Goal: Information Seeking & Learning: Check status

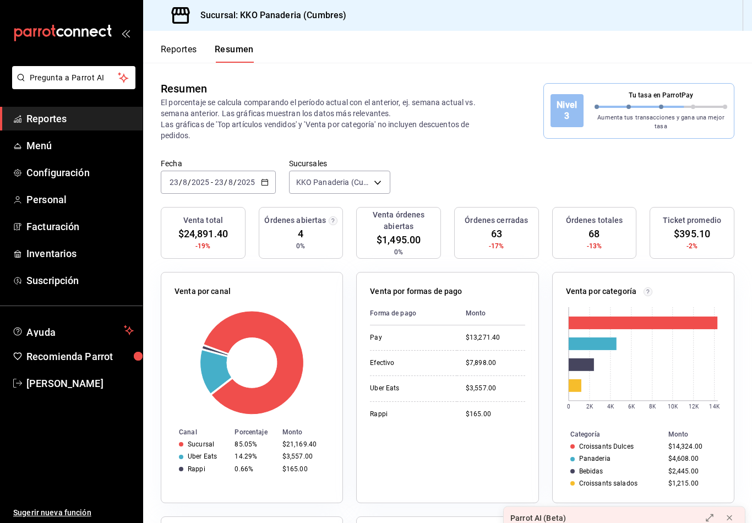
click at [182, 62] on button "Reportes" at bounding box center [179, 53] width 36 height 19
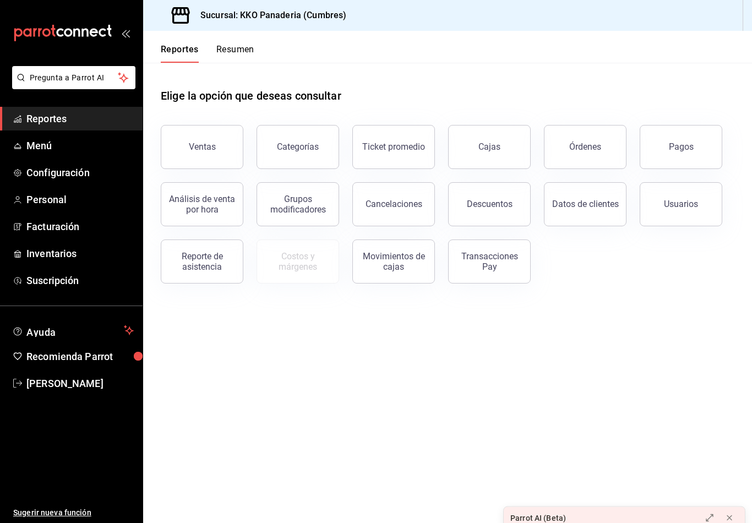
click at [229, 53] on button "Resumen" at bounding box center [235, 53] width 38 height 19
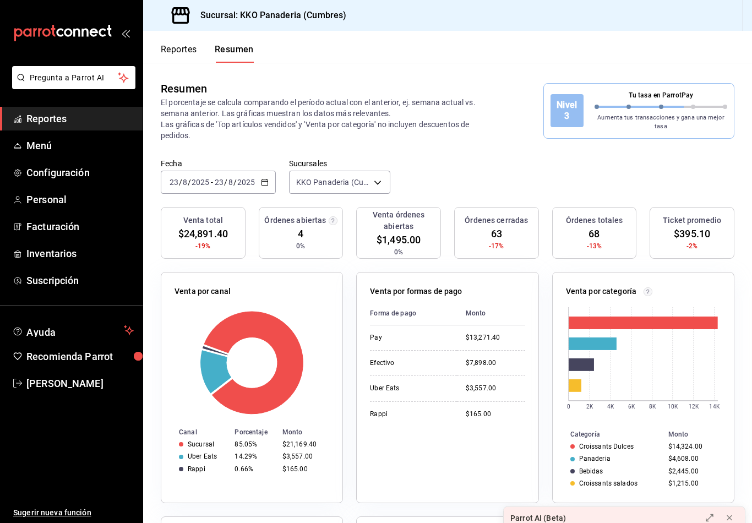
click at [180, 59] on button "Reportes" at bounding box center [179, 53] width 36 height 19
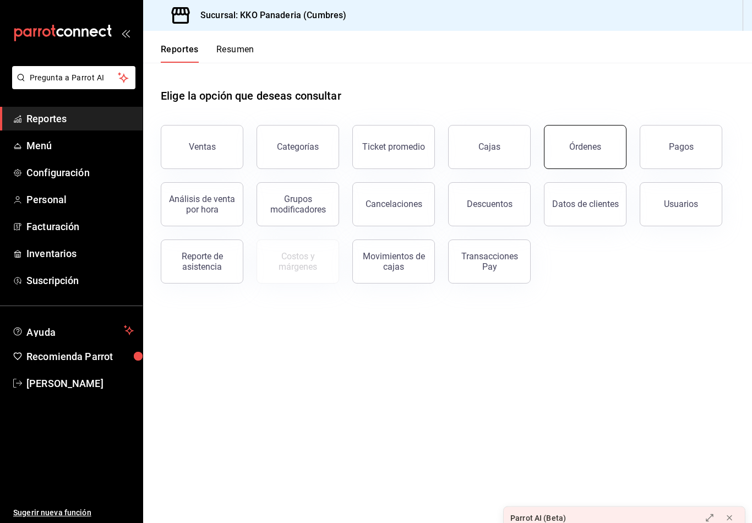
click at [588, 162] on button "Órdenes" at bounding box center [585, 147] width 83 height 44
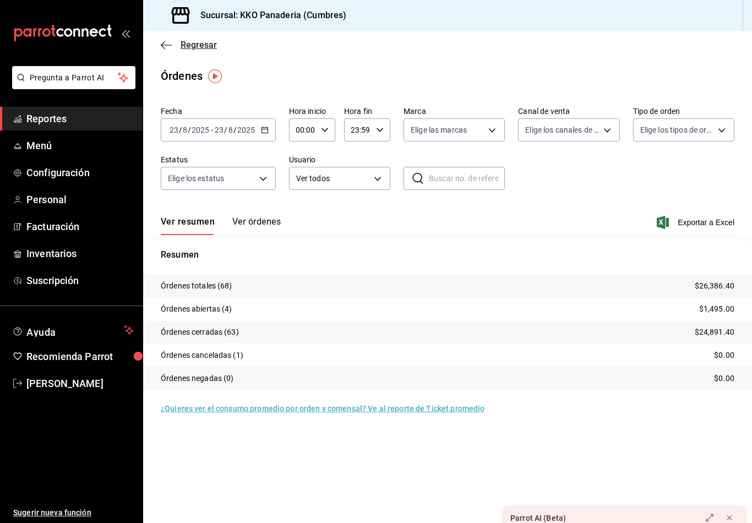
click at [166, 49] on icon "button" at bounding box center [166, 45] width 11 height 10
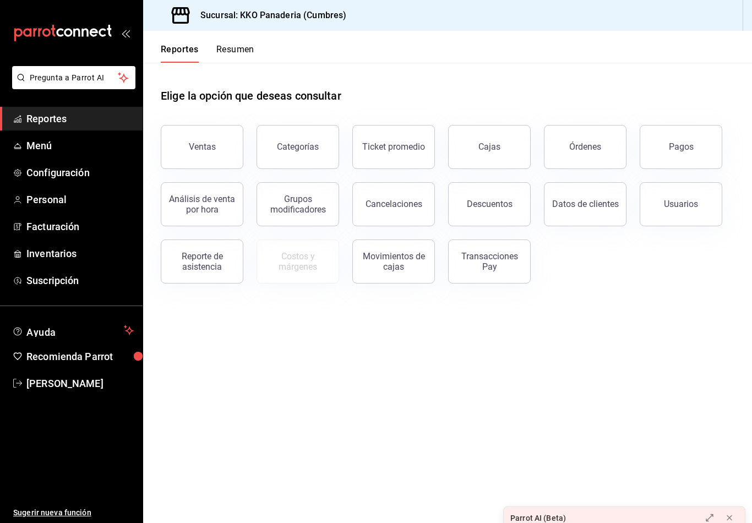
click at [251, 57] on button "Resumen" at bounding box center [235, 53] width 38 height 19
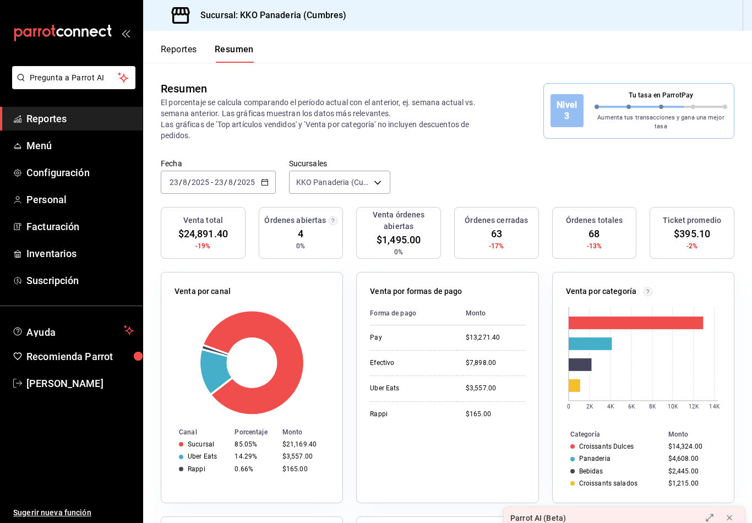
click at [193, 59] on button "Reportes" at bounding box center [179, 53] width 36 height 19
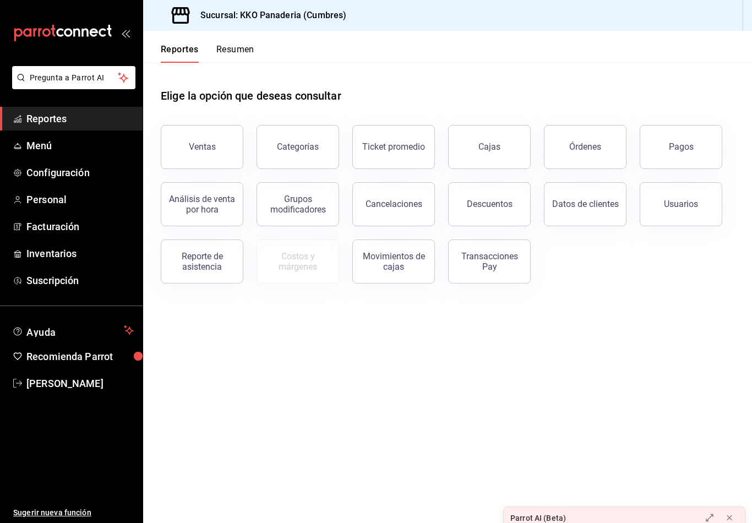
click at [231, 56] on button "Resumen" at bounding box center [235, 53] width 38 height 19
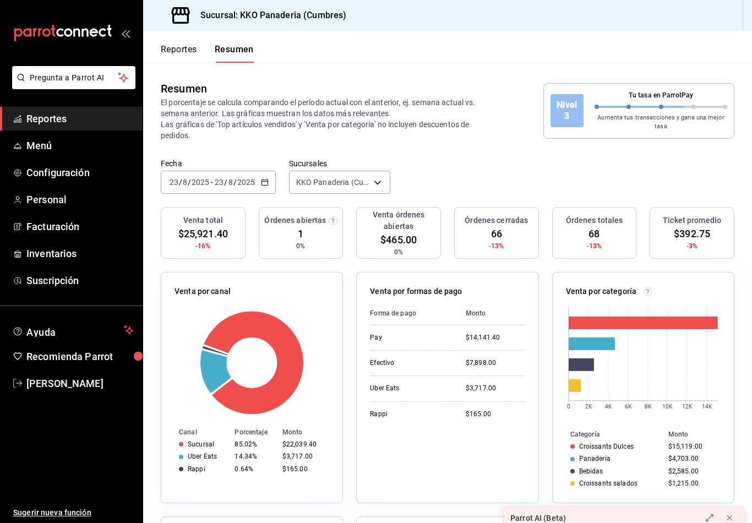
click at [167, 51] on button "Reportes" at bounding box center [179, 53] width 36 height 19
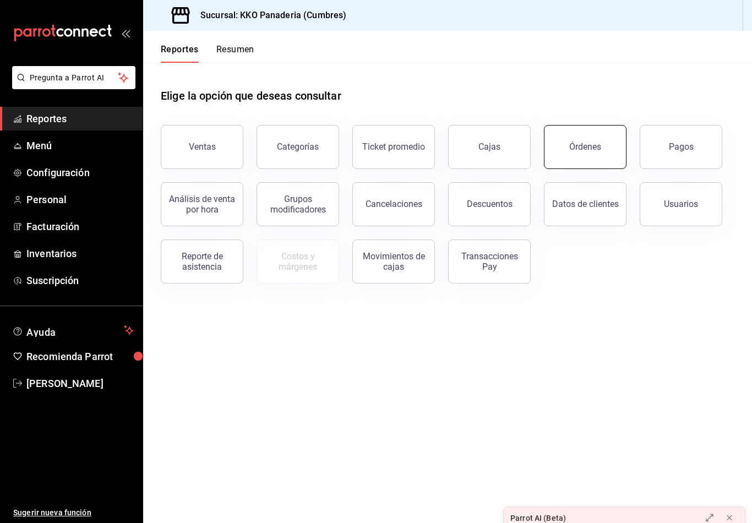
click at [582, 138] on button "Órdenes" at bounding box center [585, 147] width 83 height 44
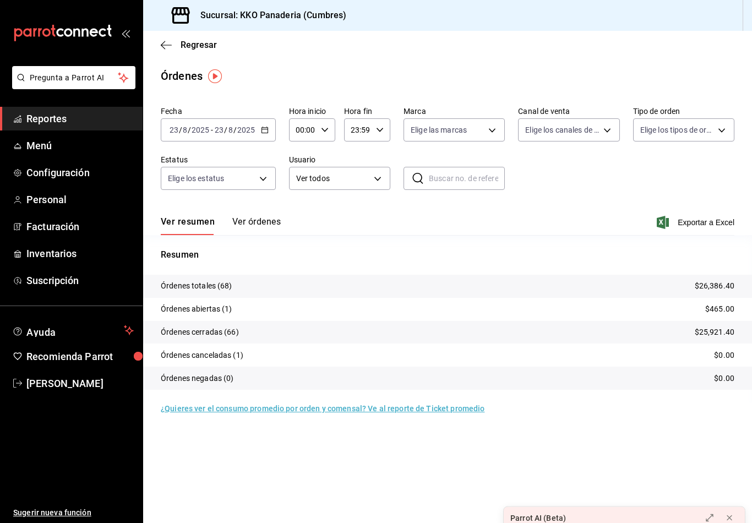
click at [248, 230] on button "Ver órdenes" at bounding box center [256, 225] width 48 height 19
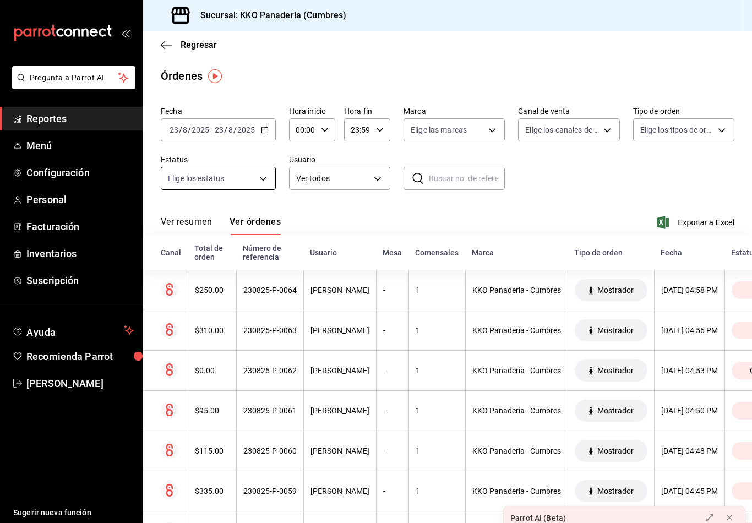
click at [199, 171] on body "Pregunta a Parrot AI Reportes Menú Configuración Personal Facturación Inventari…" at bounding box center [376, 261] width 752 height 523
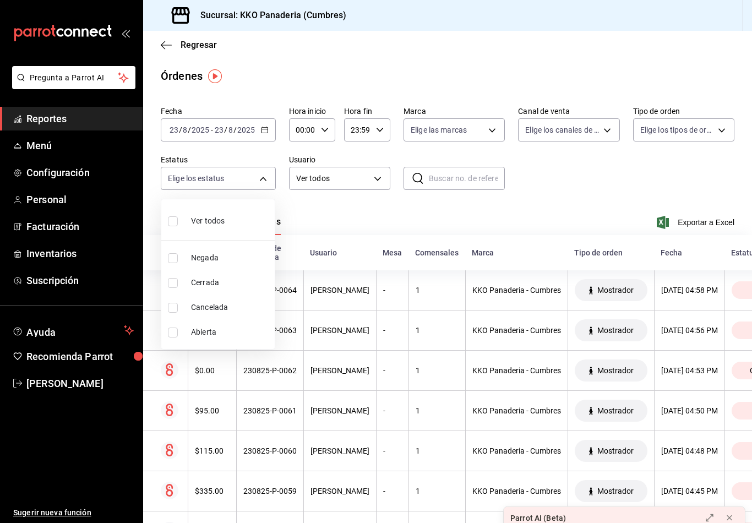
click at [165, 330] on li "Abierta" at bounding box center [217, 332] width 113 height 25
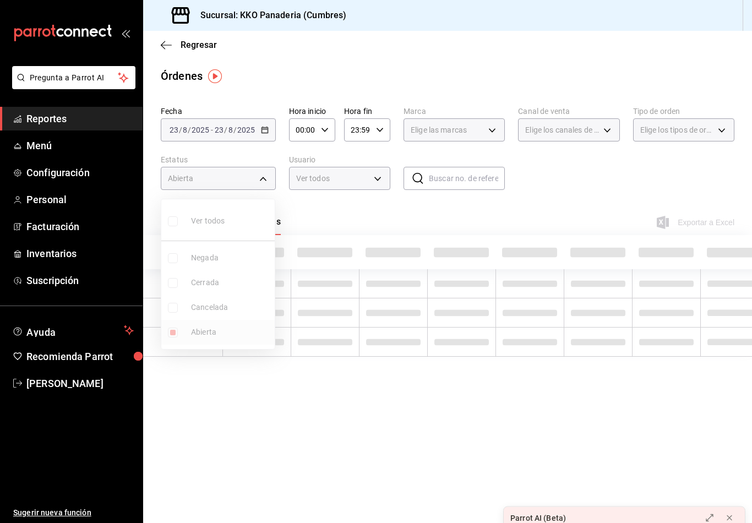
type input "OPEN"
checkbox input "true"
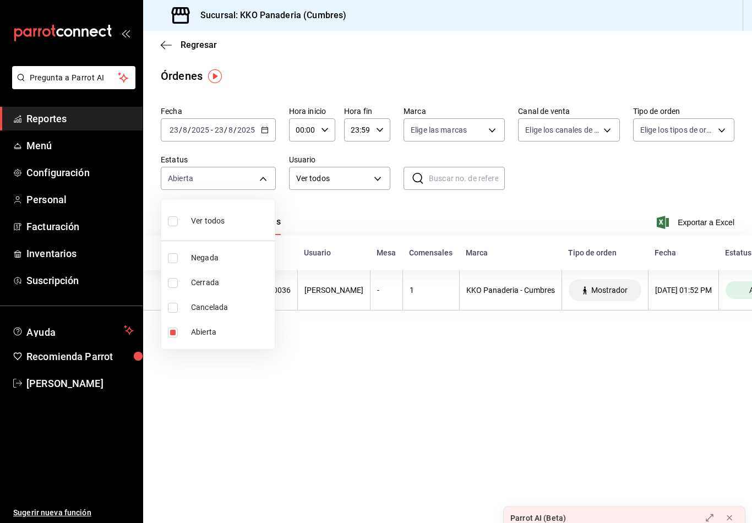
click at [341, 200] on div at bounding box center [376, 261] width 752 height 523
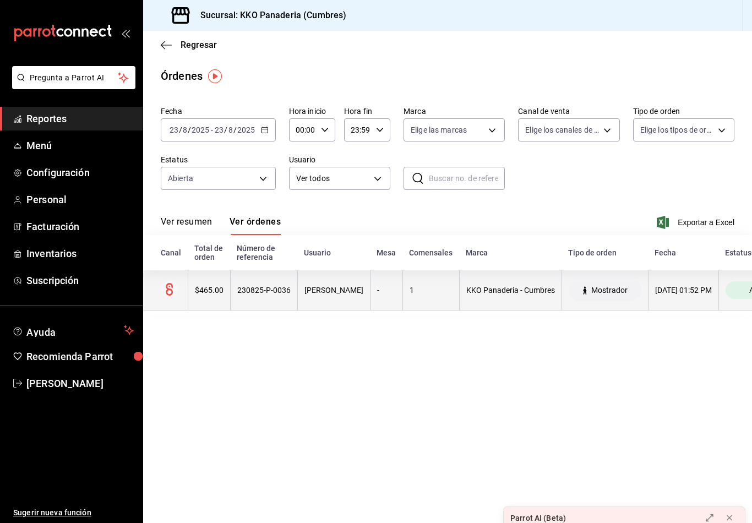
click at [220, 309] on th "$465.00" at bounding box center [209, 290] width 42 height 40
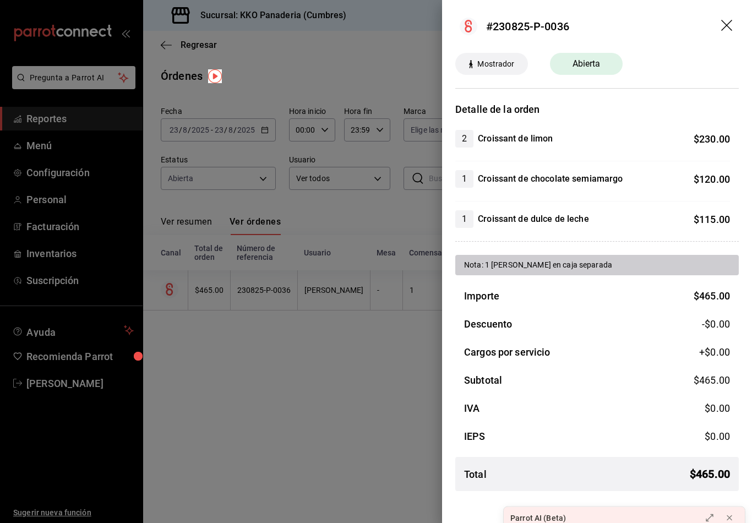
click at [264, 364] on div at bounding box center [376, 261] width 752 height 523
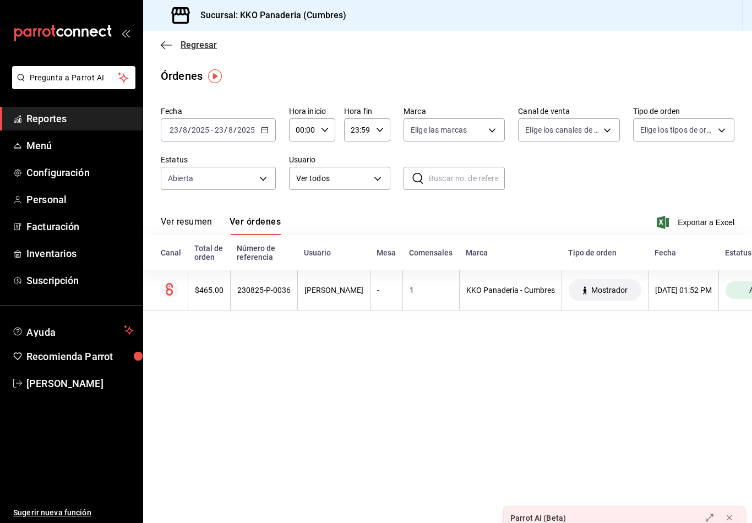
click at [175, 49] on span "Regresar" at bounding box center [189, 45] width 56 height 10
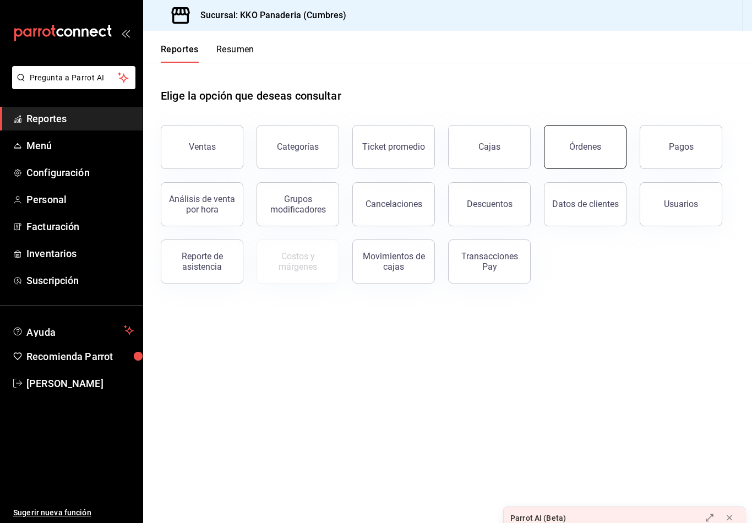
click at [579, 149] on div "Órdenes" at bounding box center [585, 146] width 32 height 10
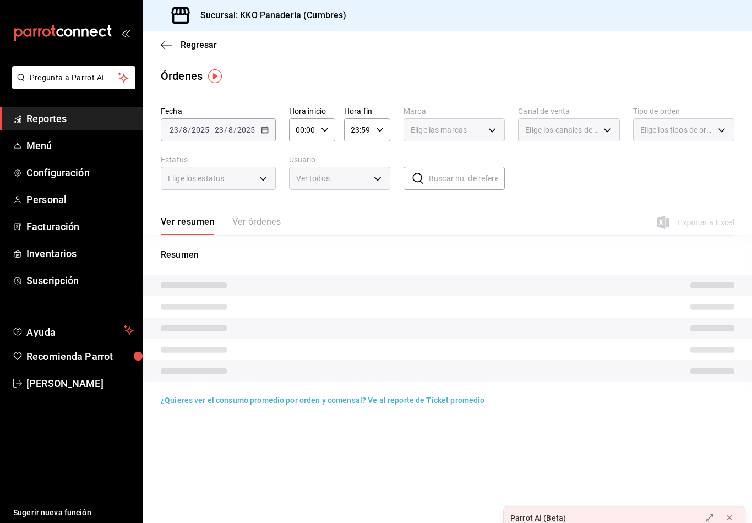
click at [238, 216] on div "Ver resumen Ver órdenes Exportar a Excel" at bounding box center [447, 219] width 573 height 32
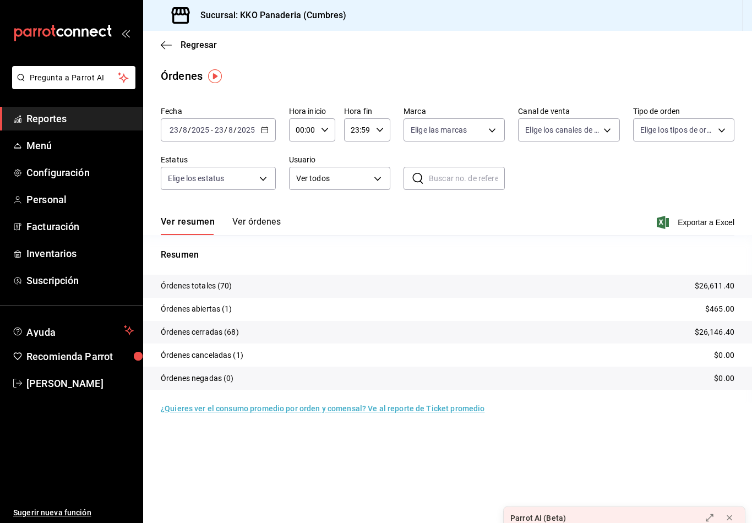
click at [238, 215] on div "Ver resumen Ver órdenes Exportar a Excel" at bounding box center [447, 219] width 573 height 32
click at [245, 223] on button "Ver órdenes" at bounding box center [256, 225] width 48 height 19
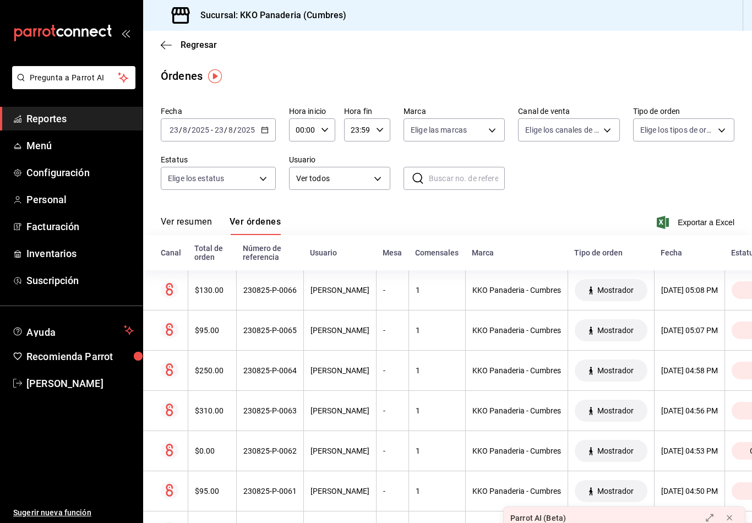
click at [167, 57] on div "Regresar" at bounding box center [447, 45] width 609 height 28
click at [161, 47] on icon "button" at bounding box center [166, 45] width 11 height 10
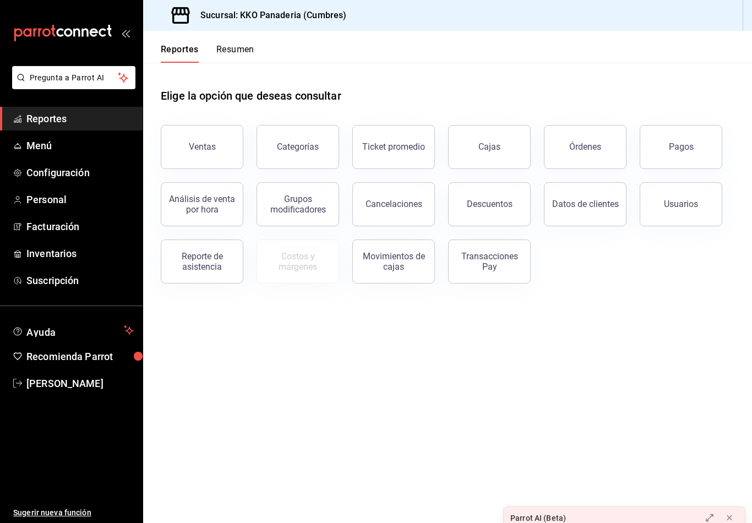
click at [235, 52] on button "Resumen" at bounding box center [235, 53] width 38 height 19
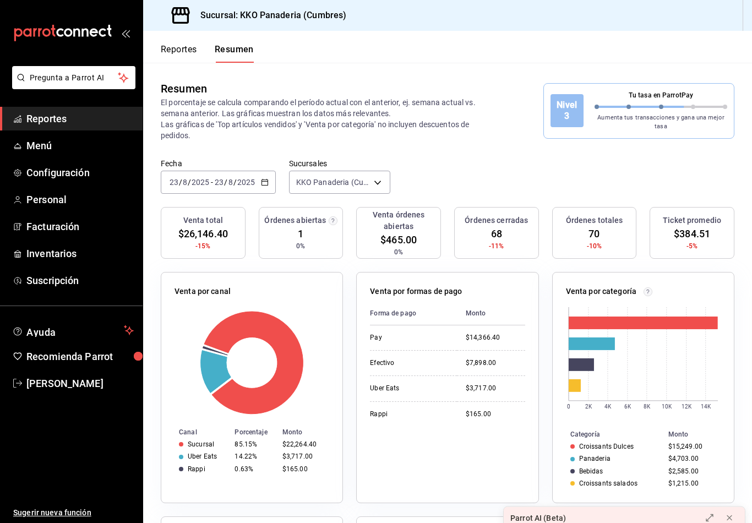
click at [47, 34] on icon "mailbox folders" at bounding box center [62, 33] width 99 height 17
